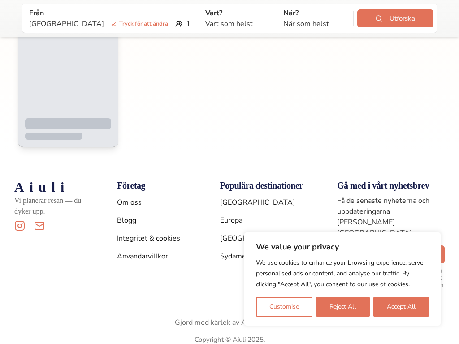
scroll to position [1302, 0]
